Goal: Go to known website: Access a specific website the user already knows

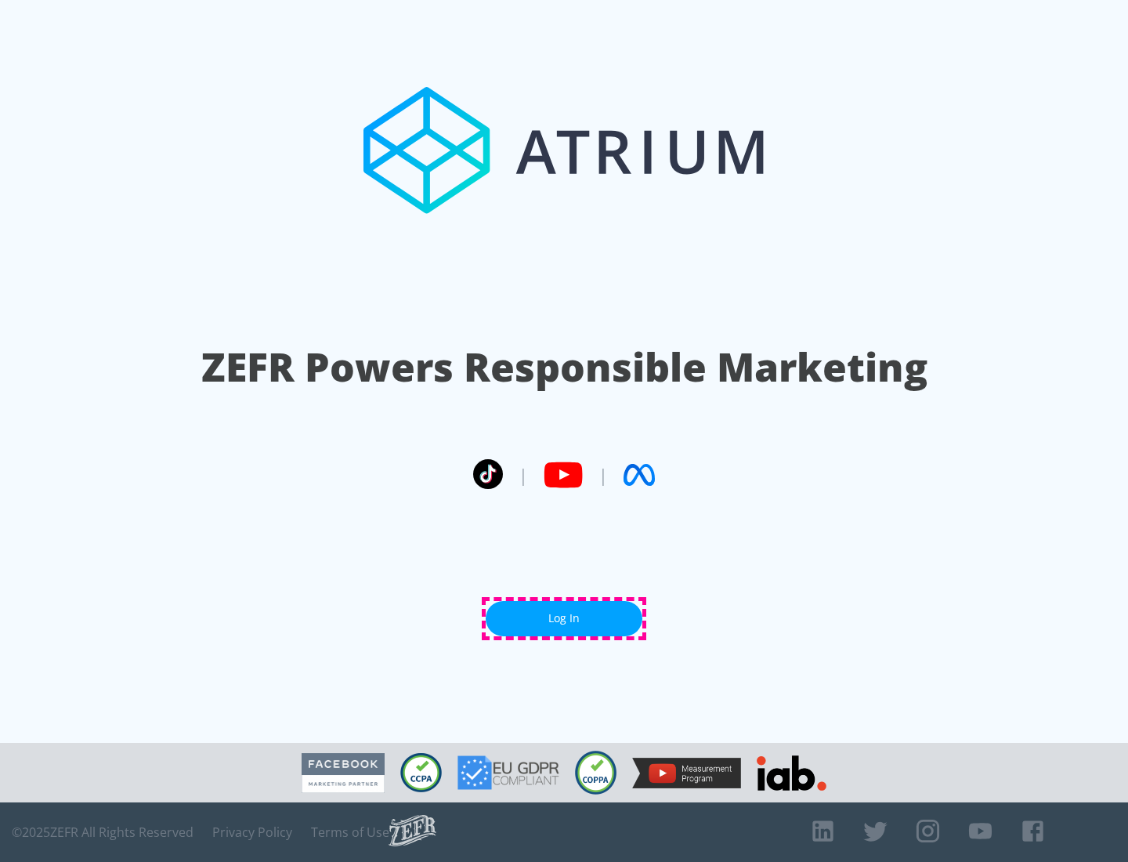
click at [564, 618] on link "Log In" at bounding box center [564, 618] width 157 height 35
